Goal: Task Accomplishment & Management: Use online tool/utility

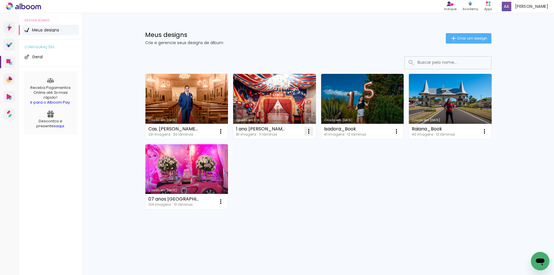
click at [224, 133] on iron-icon at bounding box center [220, 131] width 7 height 7
click at [281, 169] on span "Excluir" at bounding box center [276, 169] width 12 height 4
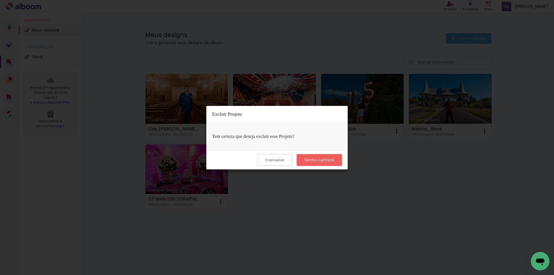
click at [0, 0] on slot "Tenho certeza" at bounding box center [0, 0] width 0 height 0
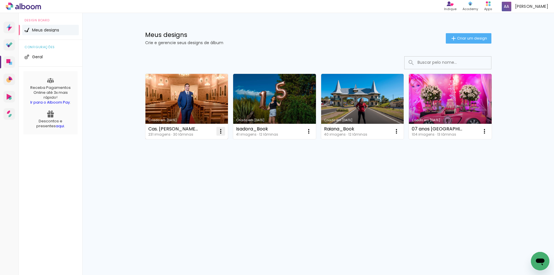
click at [220, 131] on iron-icon at bounding box center [220, 131] width 7 height 7
click at [202, 171] on paper-item "Excluir" at bounding box center [197, 170] width 57 height 12
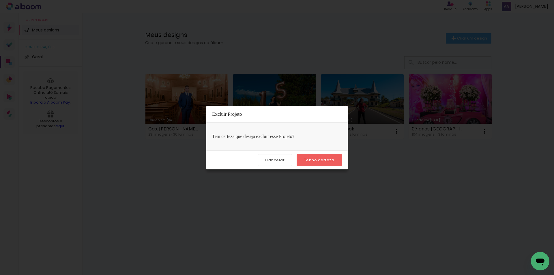
click at [0, 0] on slot "Tenho certeza" at bounding box center [0, 0] width 0 height 0
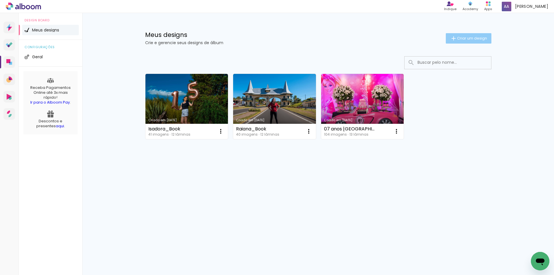
click at [482, 36] on span "Criar um design" at bounding box center [472, 38] width 30 height 4
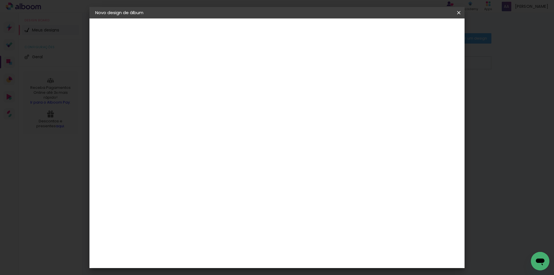
click at [190, 80] on input at bounding box center [190, 77] width 0 height 9
type input "[PERSON_NAME]"
type paper-input "[PERSON_NAME]"
click at [0, 0] on slot "Avançar" at bounding box center [0, 0] width 0 height 0
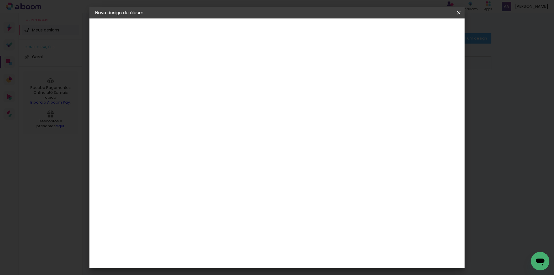
click at [205, 259] on paper-item "PósClick" at bounding box center [204, 265] width 62 height 13
click at [0, 0] on slot "Avançar" at bounding box center [0, 0] width 0 height 0
click at [212, 97] on input "text" at bounding box center [201, 100] width 23 height 9
click at [0, 0] on slot "Thin" at bounding box center [0, 0] width 0 height 0
click at [267, 94] on iron-icon at bounding box center [263, 94] width 7 height 7
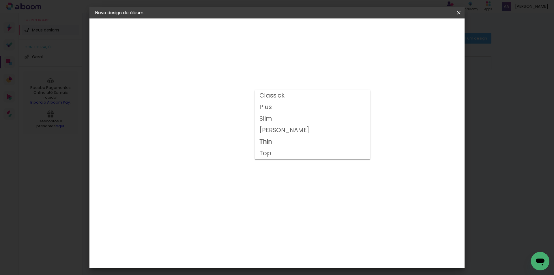
click at [0, 0] on slot "Plus" at bounding box center [0, 0] width 0 height 0
click at [267, 94] on iron-icon at bounding box center [263, 94] width 7 height 7
click at [274, 142] on paper-item "Thin" at bounding box center [312, 142] width 115 height 12
type input "Thin"
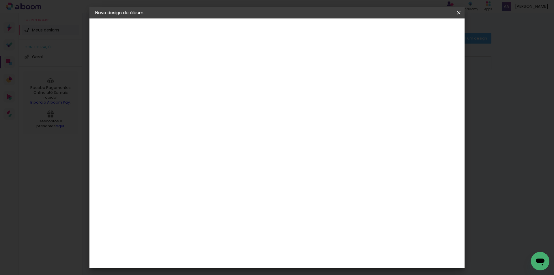
click at [0, 0] on slot "Avançar" at bounding box center [0, 0] width 0 height 0
type input "3"
type paper-input "3"
click at [193, 60] on input "3" at bounding box center [185, 62] width 20 height 7
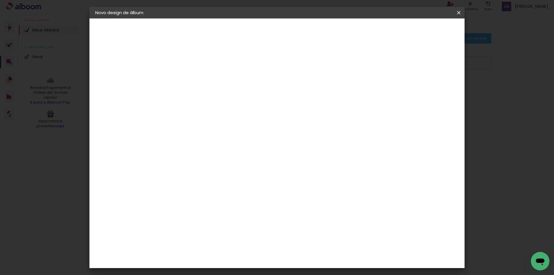
type input "4"
type paper-input "4"
click at [193, 60] on input "4" at bounding box center [185, 62] width 20 height 7
type input "5"
type paper-input "5"
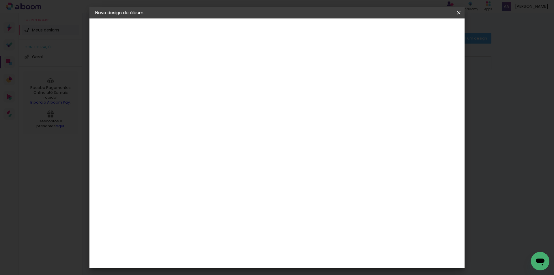
click at [193, 60] on input "5" at bounding box center [185, 62] width 20 height 7
click at [390, 63] on div at bounding box center [387, 62] width 5 height 5
type paper-checkbox "on"
click at [423, 31] on span "Iniciar design" at bounding box center [410, 31] width 26 height 4
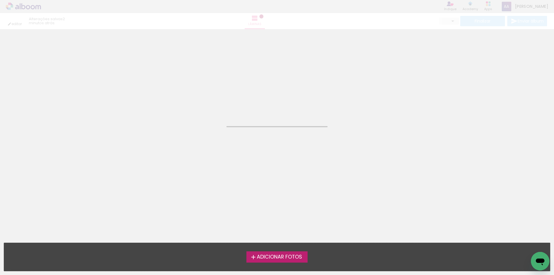
click at [278, 256] on span "Adicionar Fotos" at bounding box center [279, 257] width 45 height 5
click at [0, 0] on input "file" at bounding box center [0, 0] width 0 height 0
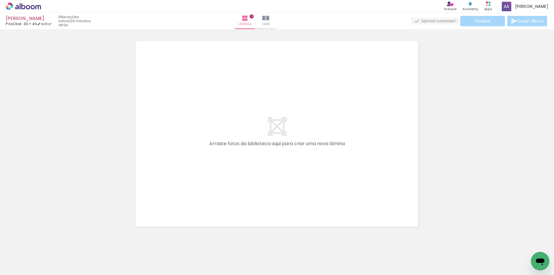
scroll to position [0, 679]
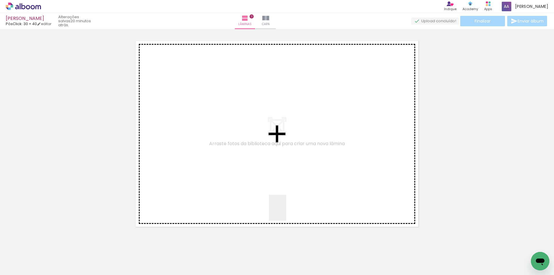
drag, startPoint x: 256, startPoint y: 256, endPoint x: 330, endPoint y: 161, distance: 120.7
click at [329, 158] on quentale-workspace at bounding box center [277, 137] width 554 height 275
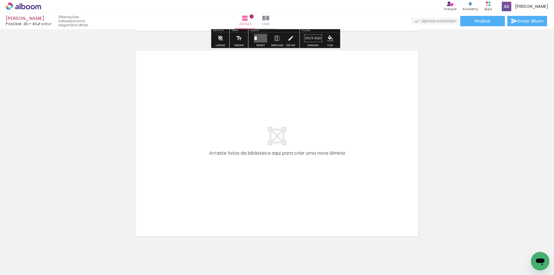
scroll to position [210, 0]
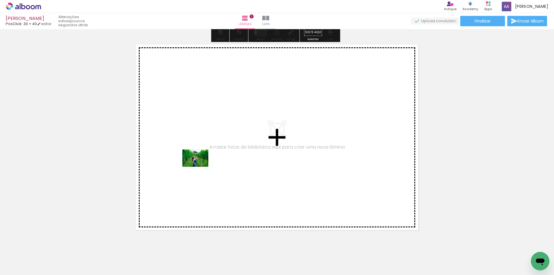
drag, startPoint x: 57, startPoint y: 256, endPoint x: 200, endPoint y: 167, distance: 168.5
click at [200, 167] on quentale-workspace at bounding box center [277, 137] width 554 height 275
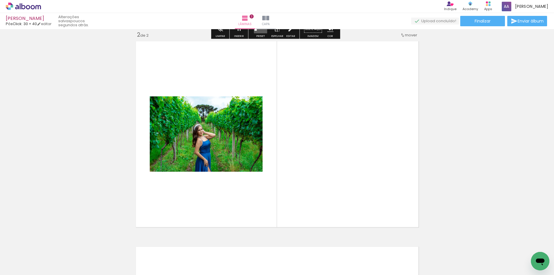
scroll to position [213, 0]
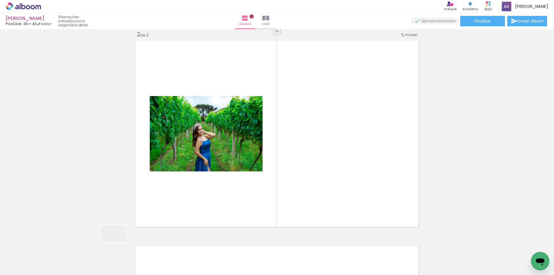
drag, startPoint x: 91, startPoint y: 256, endPoint x: 221, endPoint y: 189, distance: 146.4
click at [221, 189] on quentale-workspace at bounding box center [277, 137] width 554 height 275
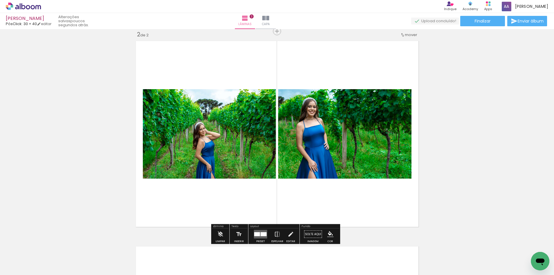
drag, startPoint x: 155, startPoint y: 228, endPoint x: 204, endPoint y: 189, distance: 61.9
click at [202, 186] on quentale-workspace at bounding box center [277, 137] width 554 height 275
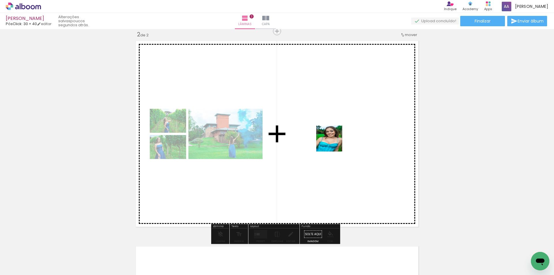
drag, startPoint x: 244, startPoint y: 206, endPoint x: 334, endPoint y: 143, distance: 109.9
click at [334, 143] on quentale-workspace at bounding box center [277, 137] width 554 height 275
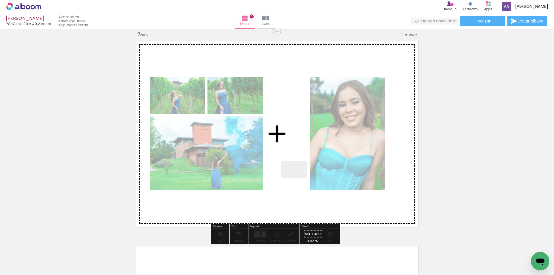
drag, startPoint x: 186, startPoint y: 258, endPoint x: 226, endPoint y: 252, distance: 40.0
click at [329, 156] on quentale-workspace at bounding box center [277, 137] width 554 height 275
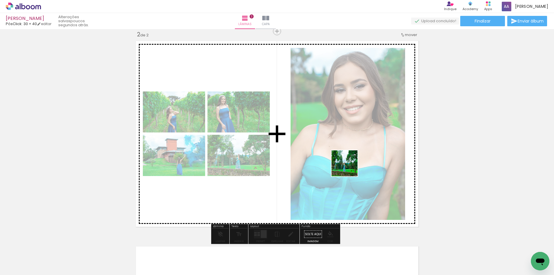
drag, startPoint x: 224, startPoint y: 260, endPoint x: 349, endPoint y: 167, distance: 155.0
click at [349, 167] on quentale-workspace at bounding box center [277, 137] width 554 height 275
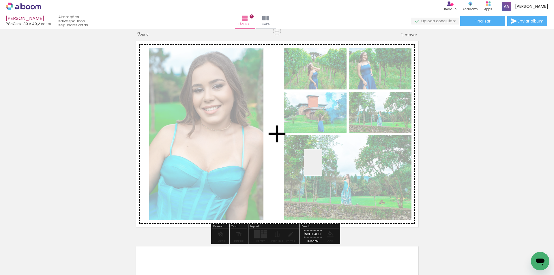
drag, startPoint x: 250, startPoint y: 257, endPoint x: 294, endPoint y: 260, distance: 44.0
click at [325, 160] on quentale-workspace at bounding box center [277, 137] width 554 height 275
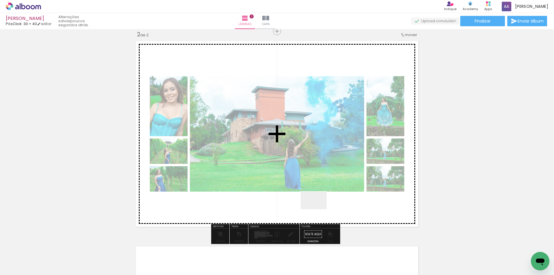
drag, startPoint x: 318, startPoint y: 209, endPoint x: 352, endPoint y: 152, distance: 66.8
click at [352, 152] on quentale-workspace at bounding box center [277, 137] width 554 height 275
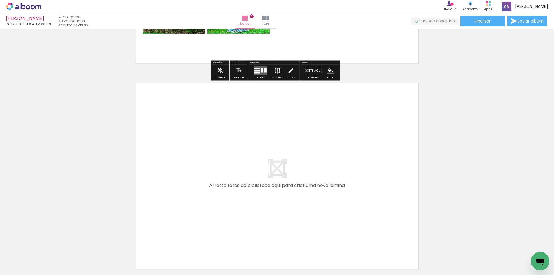
scroll to position [386, 0]
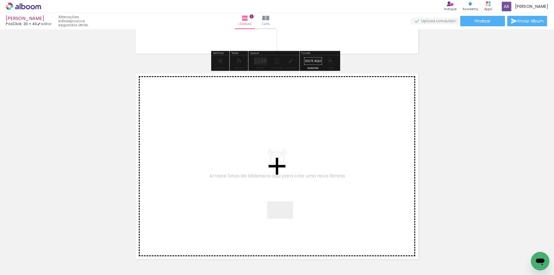
drag, startPoint x: 297, startPoint y: 232, endPoint x: 374, endPoint y: 265, distance: 83.3
click at [246, 182] on quentale-workspace at bounding box center [277, 137] width 554 height 275
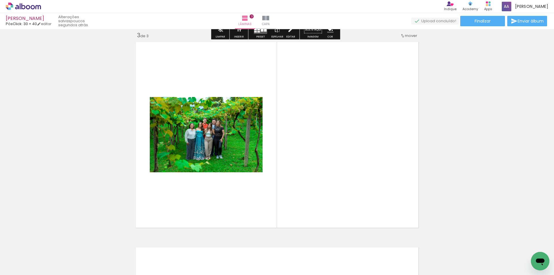
scroll to position [419, 0]
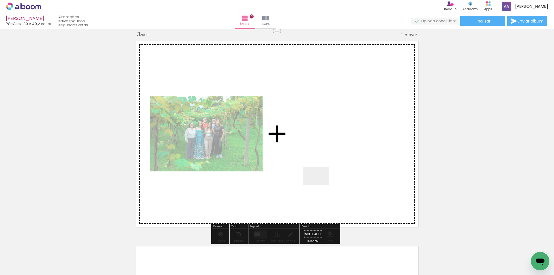
drag, startPoint x: 357, startPoint y: 257, endPoint x: 320, endPoint y: 185, distance: 80.7
click at [320, 185] on quentale-workspace at bounding box center [277, 137] width 554 height 275
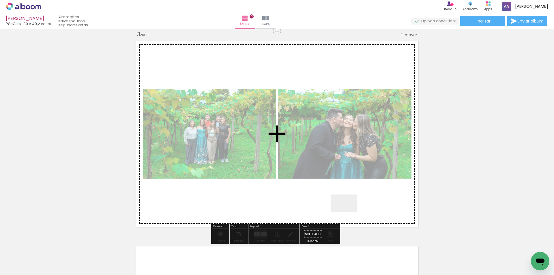
drag, startPoint x: 383, startPoint y: 258, endPoint x: 321, endPoint y: 173, distance: 104.5
click at [319, 170] on quentale-workspace at bounding box center [277, 137] width 554 height 275
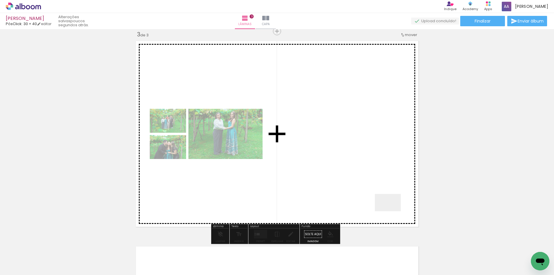
drag, startPoint x: 421, startPoint y: 257, endPoint x: 365, endPoint y: 164, distance: 109.2
click at [365, 164] on quentale-workspace at bounding box center [277, 137] width 554 height 275
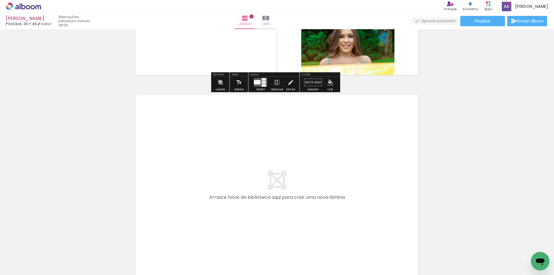
scroll to position [592, 0]
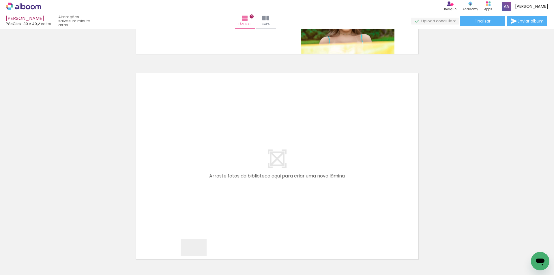
drag, startPoint x: 198, startPoint y: 256, endPoint x: 230, endPoint y: 249, distance: 32.2
click at [188, 178] on quentale-workspace at bounding box center [277, 137] width 554 height 275
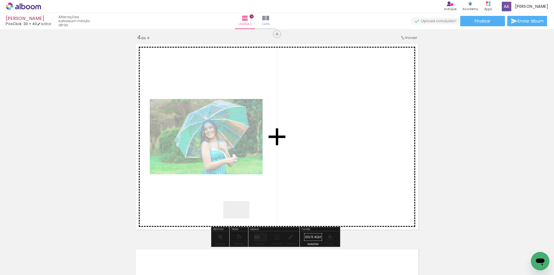
scroll to position [624, 0]
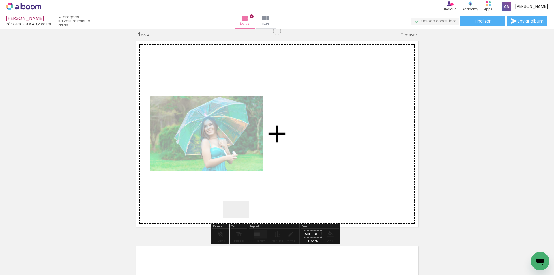
drag, startPoint x: 228, startPoint y: 257, endPoint x: 268, endPoint y: 261, distance: 40.1
click at [258, 186] on quentale-workspace at bounding box center [277, 137] width 554 height 275
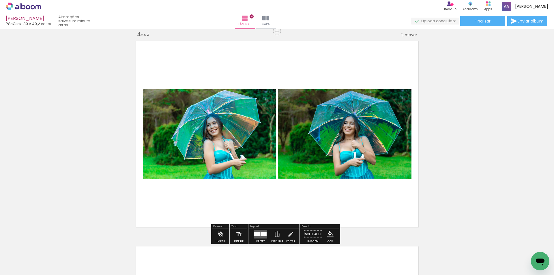
drag, startPoint x: 252, startPoint y: 264, endPoint x: 268, endPoint y: 261, distance: 16.1
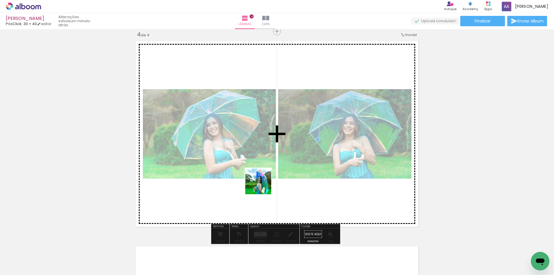
drag, startPoint x: 262, startPoint y: 242, endPoint x: 263, endPoint y: 183, distance: 59.2
click at [263, 183] on quentale-workspace at bounding box center [277, 137] width 554 height 275
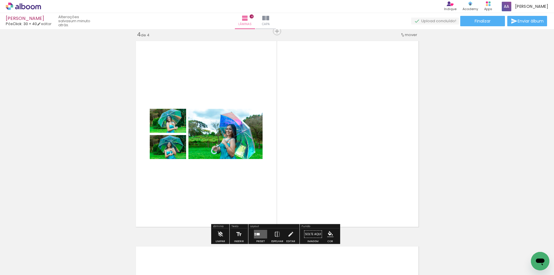
scroll to position [0, 306]
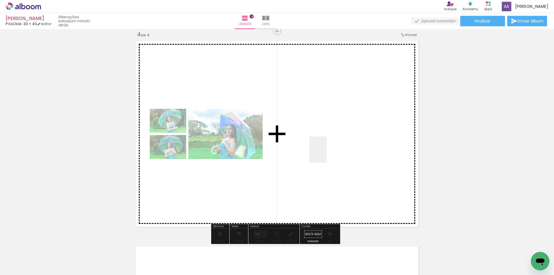
drag, startPoint x: 241, startPoint y: 258, endPoint x: 329, endPoint y: 153, distance: 135.9
click at [329, 153] on quentale-workspace at bounding box center [277, 137] width 554 height 275
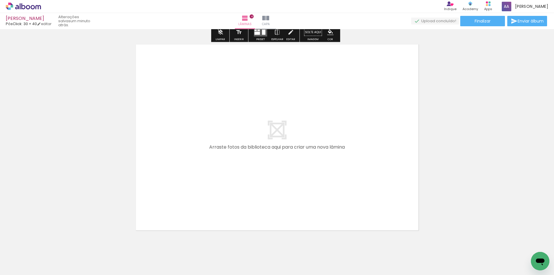
scroll to position [0, 398]
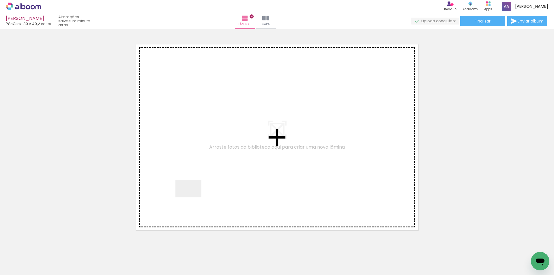
drag, startPoint x: 178, startPoint y: 259, endPoint x: 213, endPoint y: 259, distance: 35.2
click at [193, 198] on quentale-workspace at bounding box center [277, 137] width 554 height 275
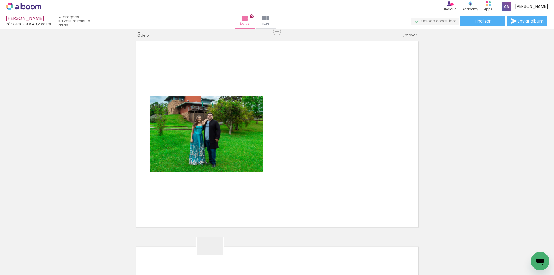
scroll to position [830, 0]
drag, startPoint x: 215, startPoint y: 255, endPoint x: 234, endPoint y: 191, distance: 66.9
click at [234, 191] on quentale-workspace at bounding box center [277, 137] width 554 height 275
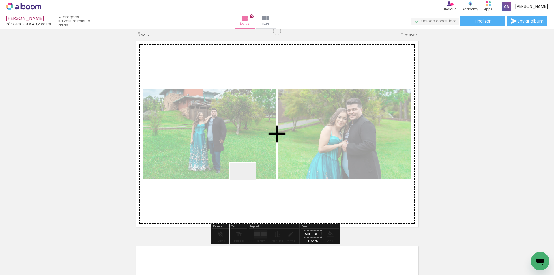
drag, startPoint x: 242, startPoint y: 250, endPoint x: 264, endPoint y: 182, distance: 71.6
click at [248, 180] on quentale-workspace at bounding box center [277, 137] width 554 height 275
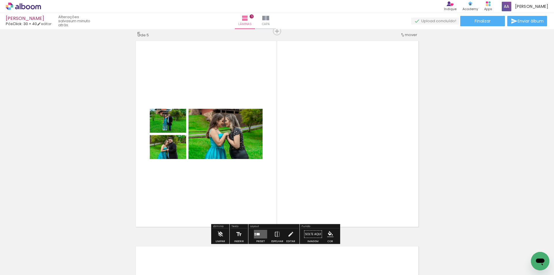
drag, startPoint x: 274, startPoint y: 248, endPoint x: 301, endPoint y: 260, distance: 29.7
click at [280, 198] on quentale-workspace at bounding box center [277, 137] width 554 height 275
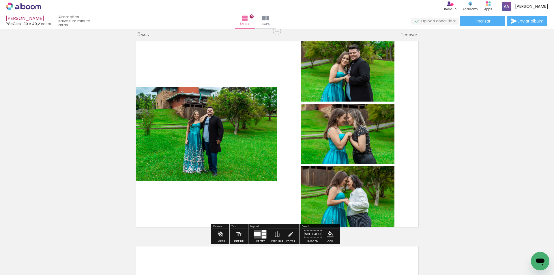
drag, startPoint x: 312, startPoint y: 200, endPoint x: 336, endPoint y: 253, distance: 57.9
click at [314, 200] on quentale-workspace at bounding box center [277, 137] width 554 height 275
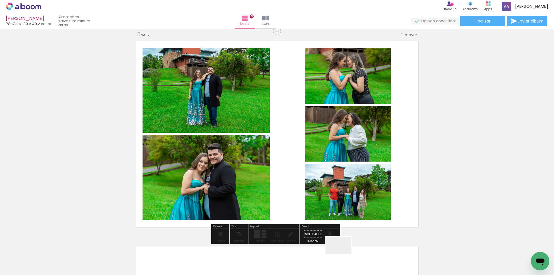
drag, startPoint x: 343, startPoint y: 254, endPoint x: 366, endPoint y: 253, distance: 22.5
click at [327, 191] on quentale-workspace at bounding box center [277, 137] width 554 height 275
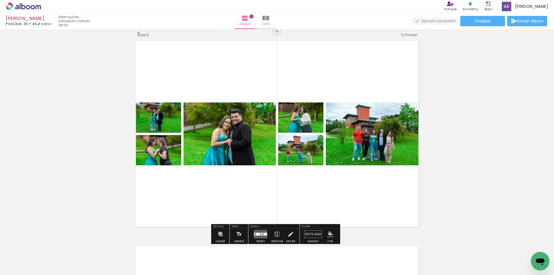
drag, startPoint x: 343, startPoint y: 178, endPoint x: 412, endPoint y: 262, distance: 108.7
click at [340, 177] on quentale-workspace at bounding box center [277, 137] width 554 height 275
